Goal: Task Accomplishment & Management: Use online tool/utility

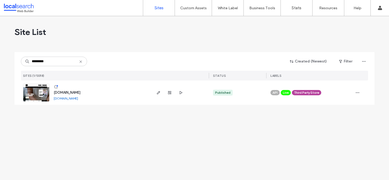
type input "*********"
click at [80, 95] on div "[DOMAIN_NAME]" at bounding box center [67, 92] width 27 height 5
click at [80, 93] on span "[DOMAIN_NAME]" at bounding box center [67, 93] width 27 height 4
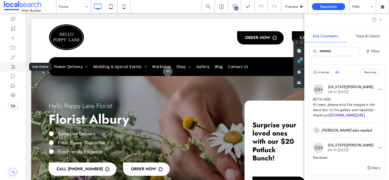
click at [14, 66] on icon at bounding box center [12, 66] width 5 height 5
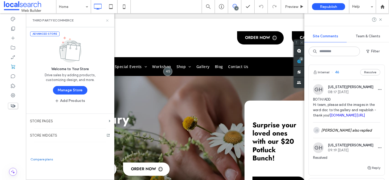
click at [106, 20] on icon at bounding box center [107, 21] width 4 height 4
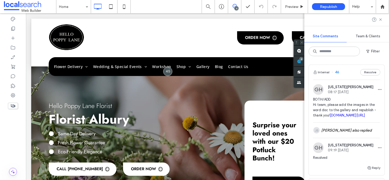
click at [383, 18] on div at bounding box center [346, 19] width 85 height 13
click at [382, 18] on icon at bounding box center [381, 19] width 4 height 4
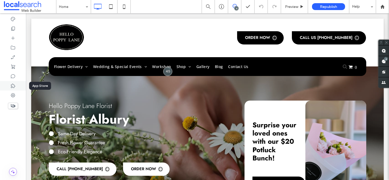
click at [15, 82] on div at bounding box center [13, 86] width 26 height 10
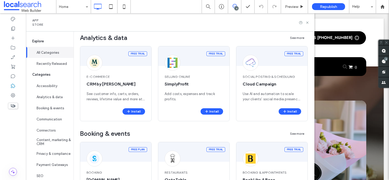
scroll to position [237, 0]
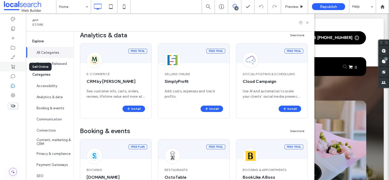
click at [16, 65] on div at bounding box center [13, 67] width 26 height 10
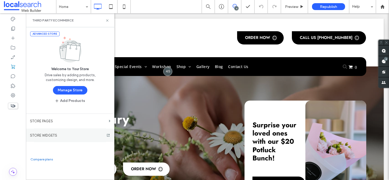
click at [86, 133] on section "STORE WIDGETS" at bounding box center [70, 135] width 88 height 13
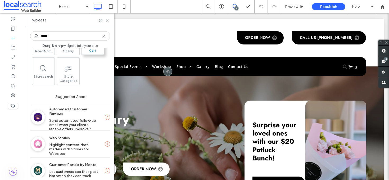
scroll to position [0, 0]
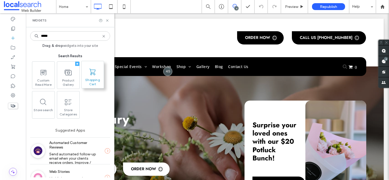
click at [94, 75] on use at bounding box center [92, 72] width 6 height 6
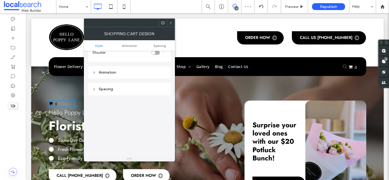
scroll to position [117, 0]
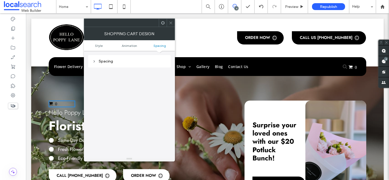
click at [172, 22] on icon at bounding box center [171, 23] width 4 height 4
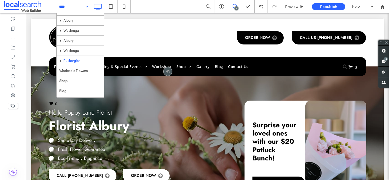
scroll to position [31, 0]
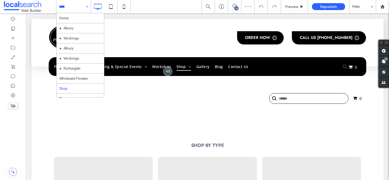
click at [74, 7] on input at bounding box center [72, 6] width 26 height 13
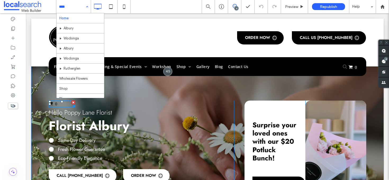
click at [71, 102] on div at bounding box center [73, 103] width 4 height 4
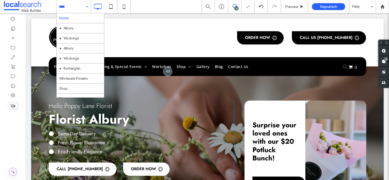
click at [84, 5] on div "Home Albury Wodonga Albury Wodonga Rutherglen Wholesale Flowers Shop Blog Conta…" at bounding box center [73, 6] width 34 height 13
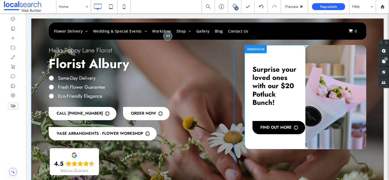
scroll to position [73, 0]
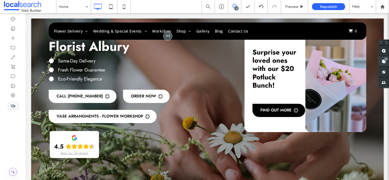
click at [384, 61] on span at bounding box center [384, 61] width 11 height 10
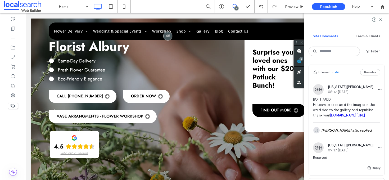
click at [380, 17] on div at bounding box center [346, 19] width 85 height 13
click at [380, 19] on icon at bounding box center [381, 19] width 4 height 4
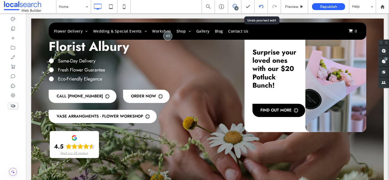
click at [259, 5] on icon at bounding box center [261, 7] width 4 height 4
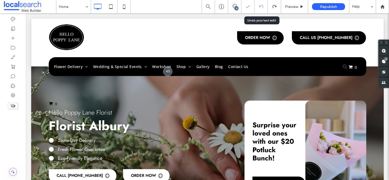
scroll to position [0, 0]
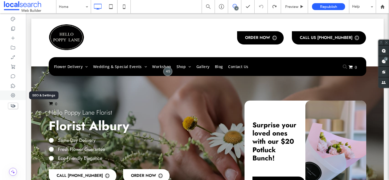
click at [14, 95] on icon at bounding box center [12, 95] width 5 height 5
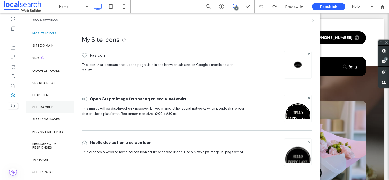
click at [52, 111] on div "Site Backup" at bounding box center [50, 107] width 48 height 12
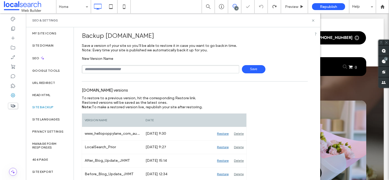
scroll to position [46, 0]
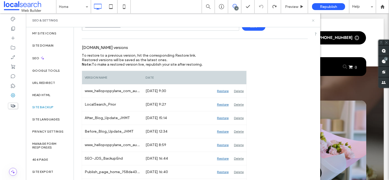
click at [315, 19] on icon at bounding box center [313, 21] width 4 height 4
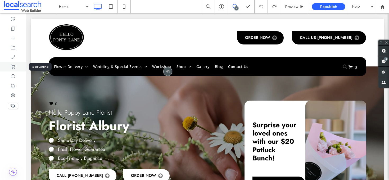
click at [16, 66] on div at bounding box center [13, 67] width 26 height 10
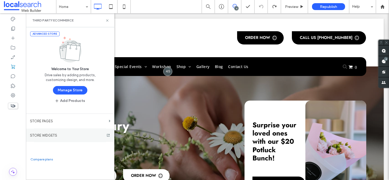
click at [74, 137] on label "STORE WIDGETS" at bounding box center [70, 135] width 88 height 4
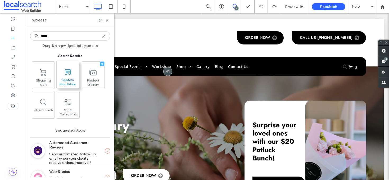
click at [72, 70] on span at bounding box center [68, 72] width 22 height 12
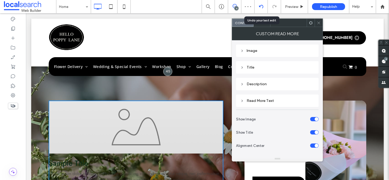
click at [261, 6] on icon at bounding box center [261, 7] width 4 height 4
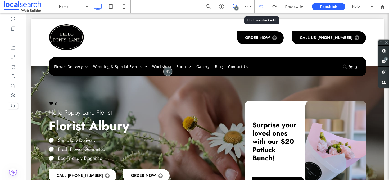
scroll to position [0, 0]
click at [15, 67] on icon at bounding box center [12, 66] width 5 height 5
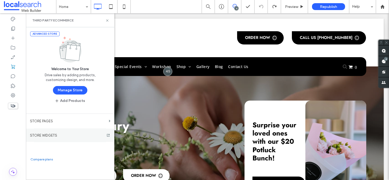
click at [65, 135] on label "STORE WIDGETS" at bounding box center [70, 135] width 88 height 4
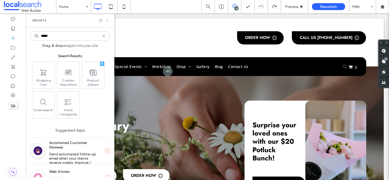
click at [108, 21] on icon at bounding box center [107, 21] width 4 height 4
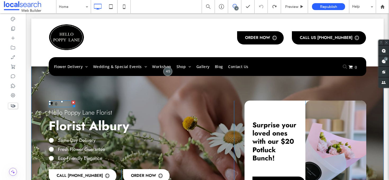
click at [71, 101] on div at bounding box center [73, 103] width 4 height 4
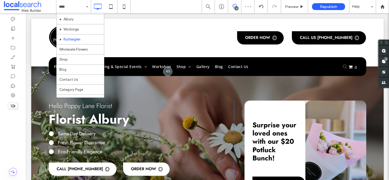
scroll to position [49, 0]
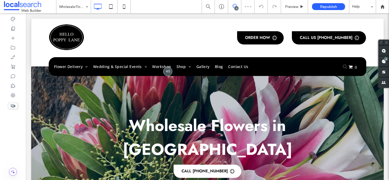
click at [80, 8] on input at bounding box center [72, 6] width 26 height 13
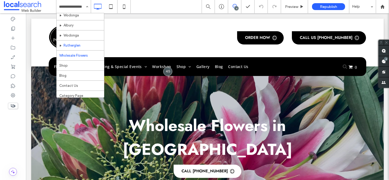
scroll to position [49, 0]
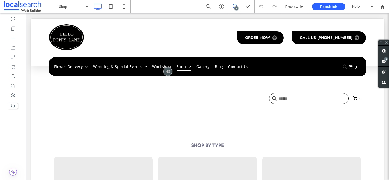
click at [76, 4] on div "Shop 4 Preview Republish Help Site Comments Team & Clients Automate new comment…" at bounding box center [194, 90] width 389 height 180
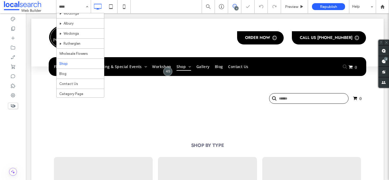
scroll to position [49, 0]
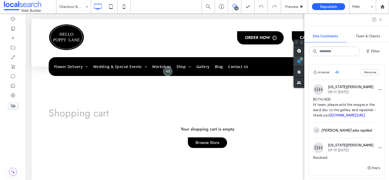
click at [304, 64] on span at bounding box center [299, 61] width 11 height 10
click at [382, 20] on icon at bounding box center [381, 19] width 4 height 4
